Goal: Task Accomplishment & Management: Manage account settings

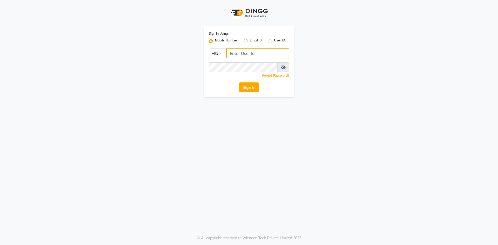
click at [255, 57] on input "Username" at bounding box center [257, 54] width 63 height 10
type input "9574111619"
click at [263, 138] on div "Sign In Using: Mobile Number Email ID User ID Country Code × [PHONE_NUMBER] Rem…" at bounding box center [249, 122] width 498 height 245
click at [251, 88] on button "Sign In" at bounding box center [249, 87] width 20 height 10
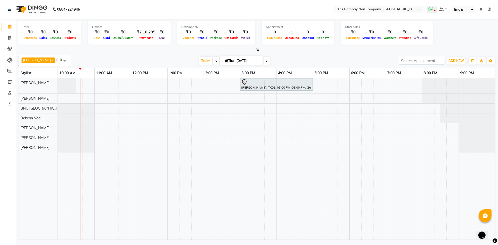
click at [435, 9] on span at bounding box center [431, 9] width 9 height 7
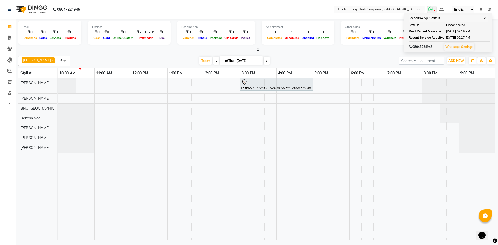
click at [435, 10] on icon at bounding box center [435, 11] width 2 height 3
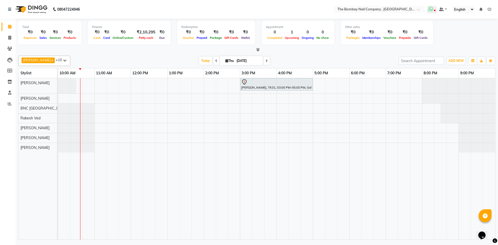
click at [435, 10] on icon at bounding box center [435, 11] width 2 height 3
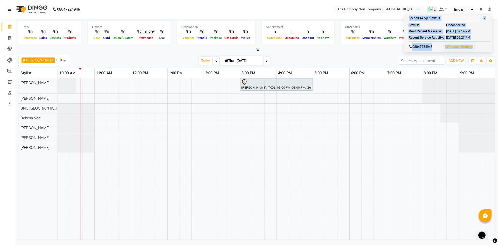
click at [435, 10] on icon at bounding box center [435, 11] width 2 height 3
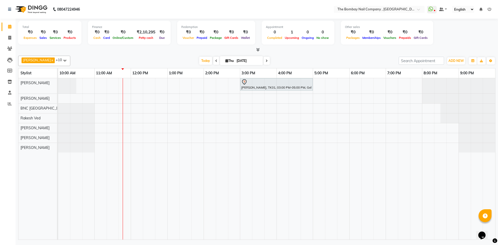
click at [265, 181] on td at bounding box center [271, 159] width 12 height 162
click at [7, 105] on span at bounding box center [9, 104] width 9 height 6
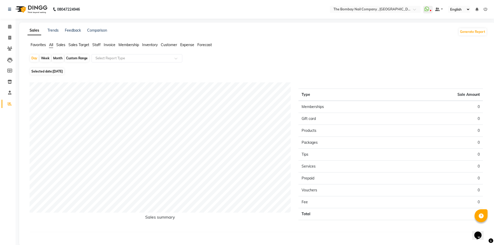
click at [56, 58] on div "Month" at bounding box center [58, 58] width 12 height 7
select select "9"
select select "2025"
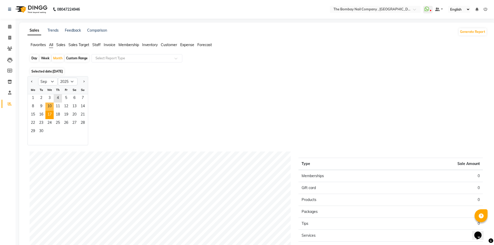
click at [47, 111] on ngb-datepicker-month "Mo Tu We Th Fr Sa Su 1 2 3 4 5 6 7 8 9 10 11 12 13 14 15 16 17 18 19 20 21 22 2…" at bounding box center [58, 115] width 60 height 59
click at [72, 121] on span "27" at bounding box center [74, 123] width 8 height 8
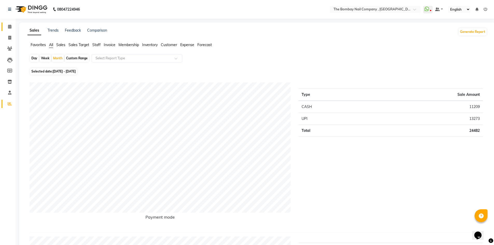
click at [9, 23] on link "Calendar" at bounding box center [8, 27] width 12 height 9
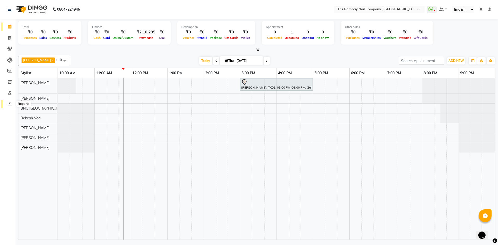
click at [11, 103] on icon at bounding box center [10, 104] width 4 height 4
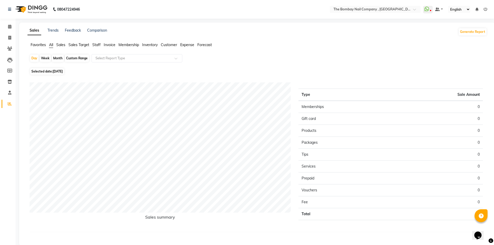
drag, startPoint x: 59, startPoint y: 56, endPoint x: 59, endPoint y: 61, distance: 4.7
click at [59, 57] on div "Month" at bounding box center [58, 58] width 12 height 7
select select "9"
select select "2025"
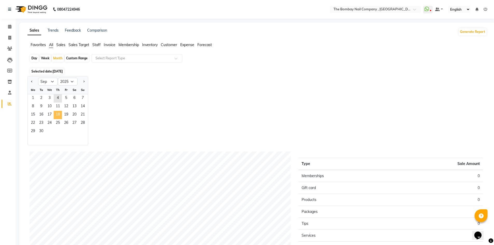
click at [55, 118] on span "18" at bounding box center [58, 115] width 8 height 8
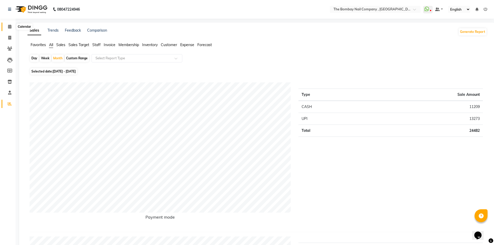
click at [8, 27] on icon at bounding box center [9, 27] width 3 height 4
